Goal: Task Accomplishment & Management: Manage account settings

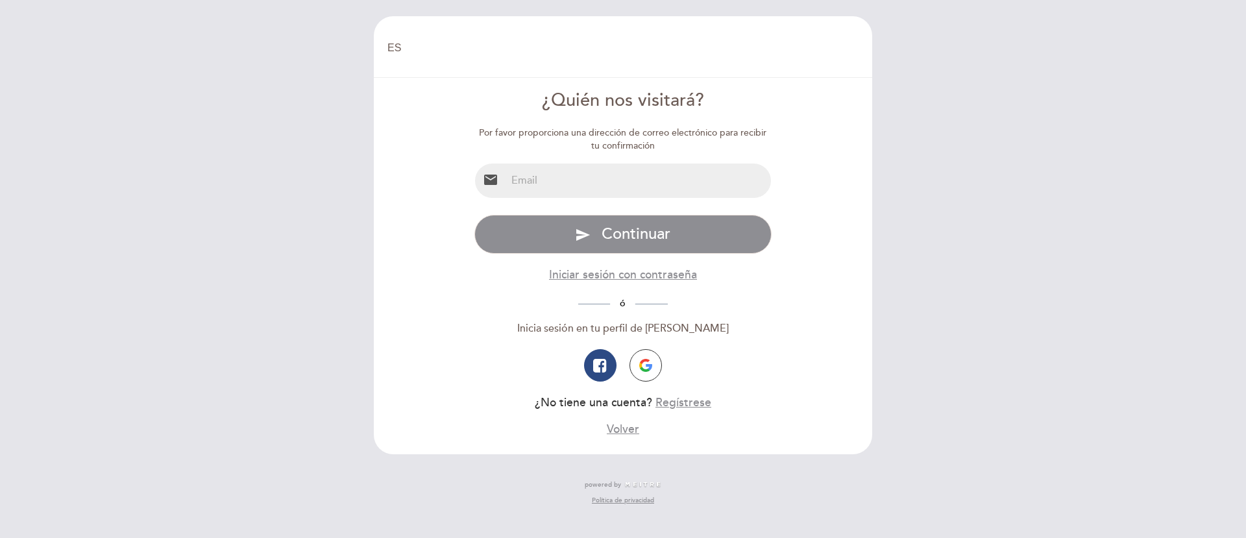
select select "es"
click at [685, 194] on input "email" at bounding box center [638, 181] width 265 height 34
type input "[EMAIL_ADDRESS][DOMAIN_NAME]"
click at [701, 254] on button "send Continuar" at bounding box center [623, 234] width 298 height 39
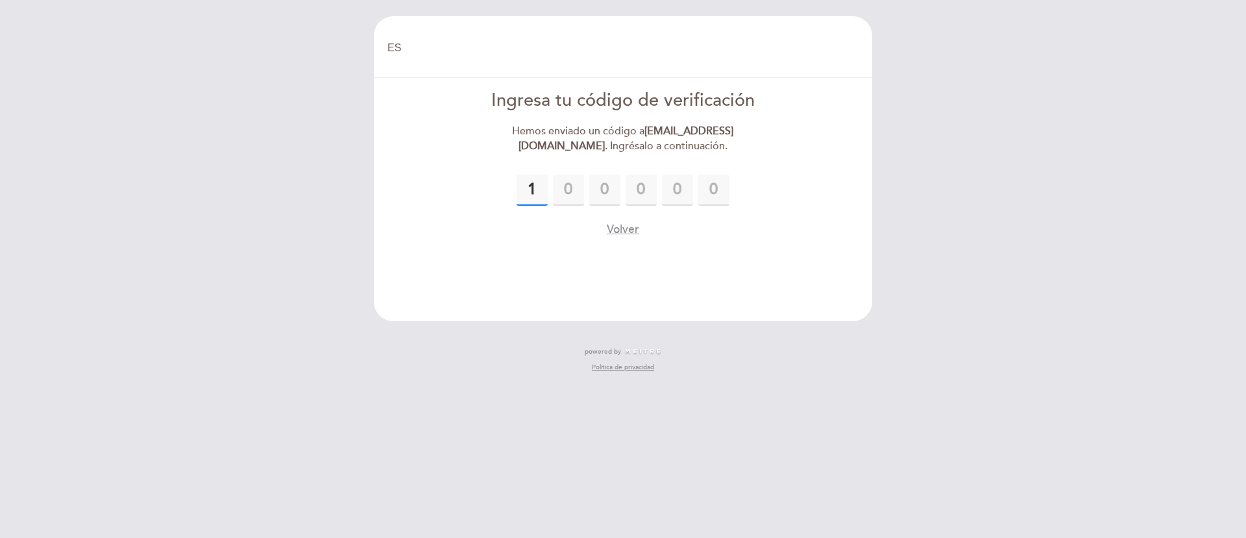
type input "1"
type input "0"
type input "9"
type input "0"
type input "9"
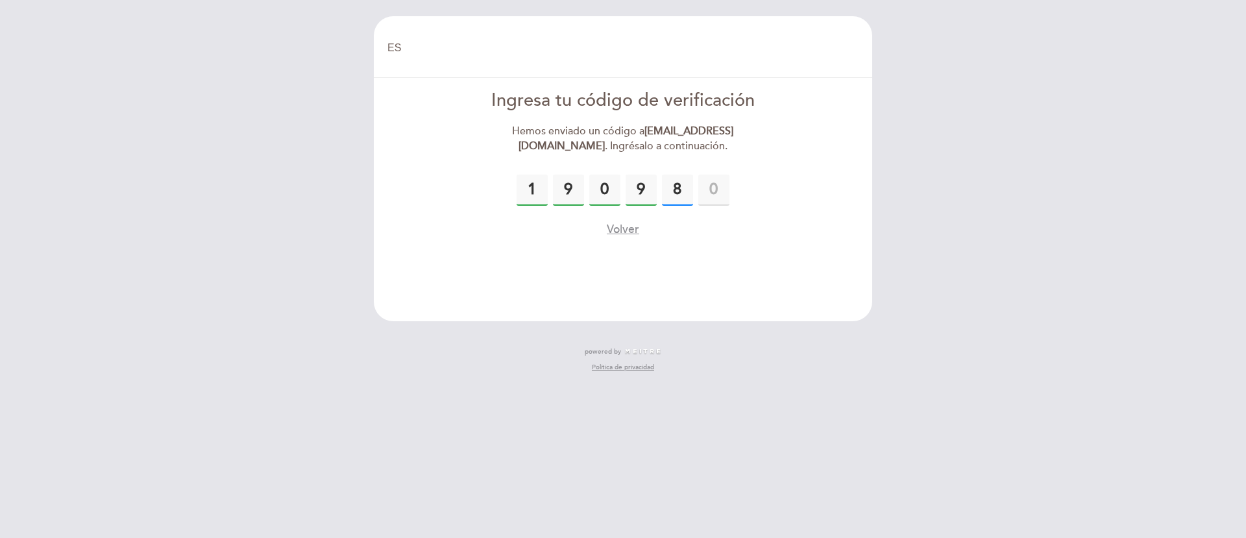
type input "8"
